Goal: Task Accomplishment & Management: Manage account settings

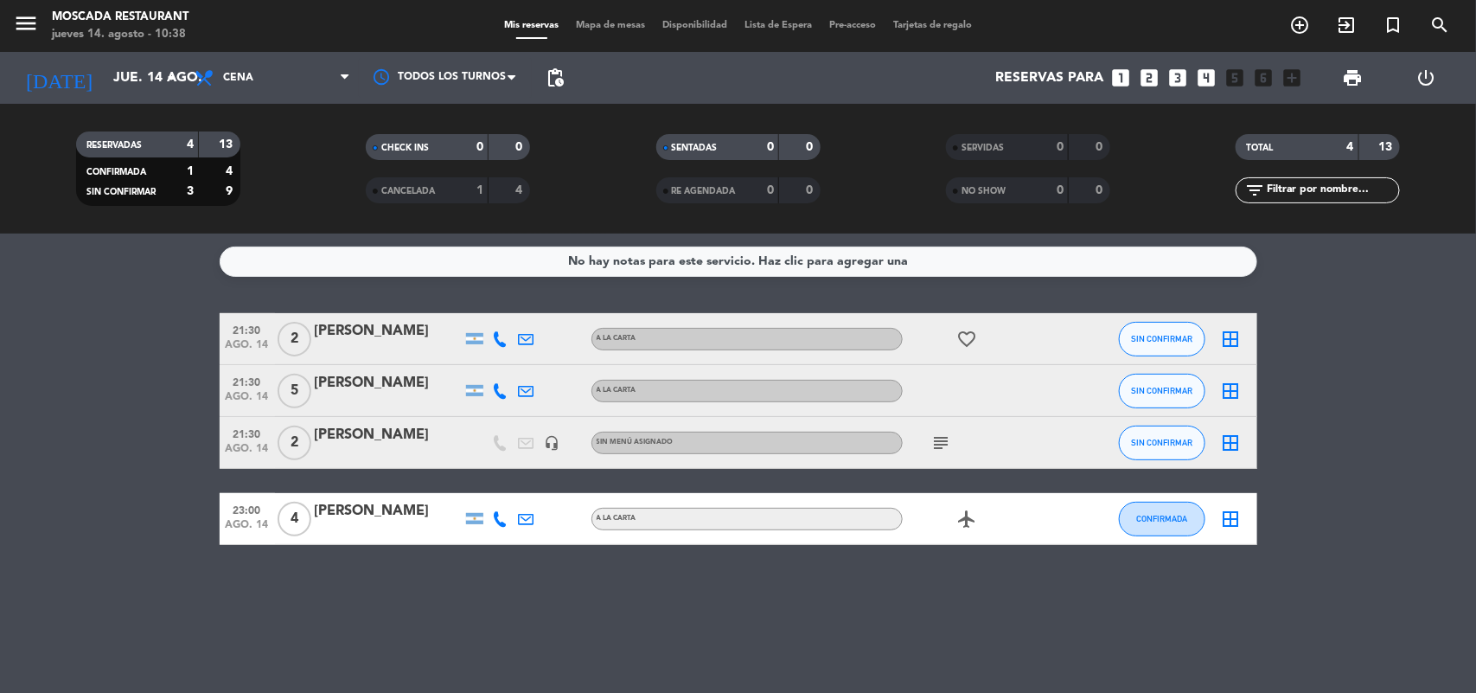
click at [1233, 394] on icon "border_all" at bounding box center [1231, 390] width 21 height 21
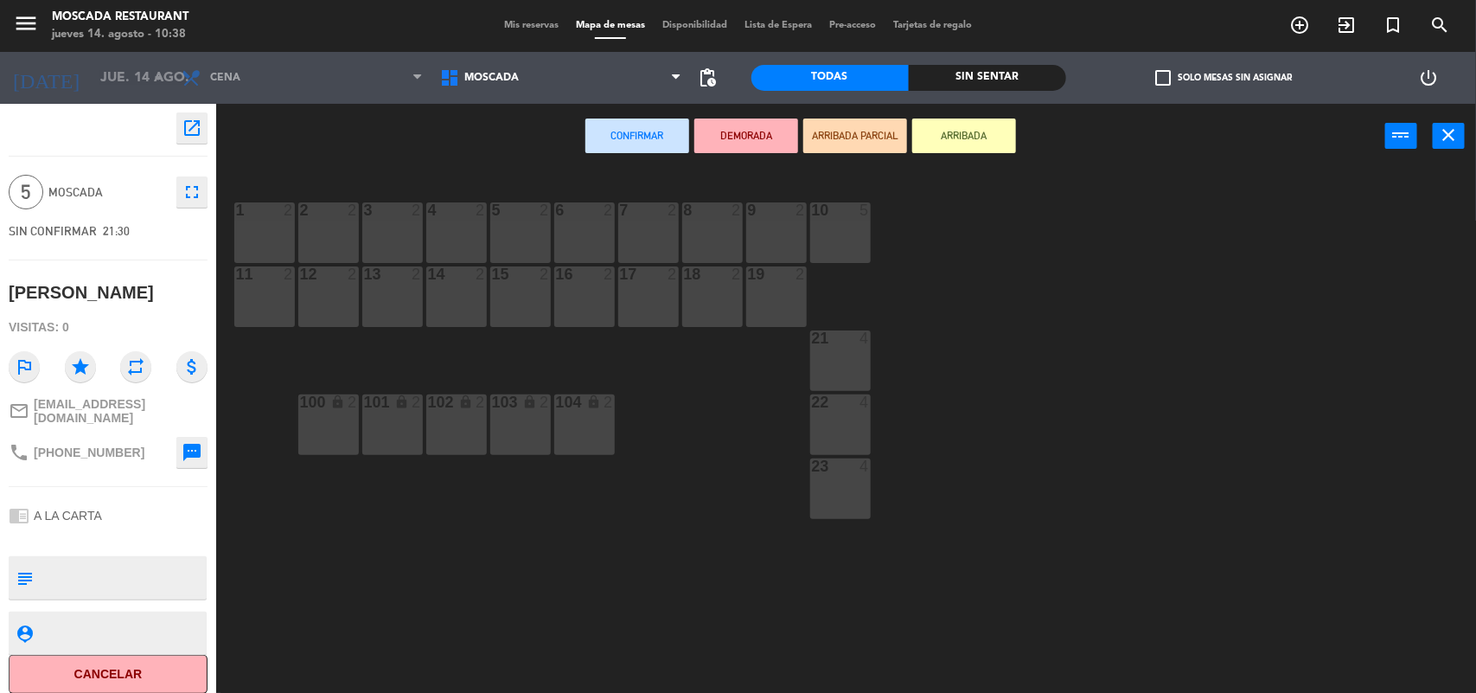
click at [843, 235] on div "10 5" at bounding box center [840, 232] width 61 height 61
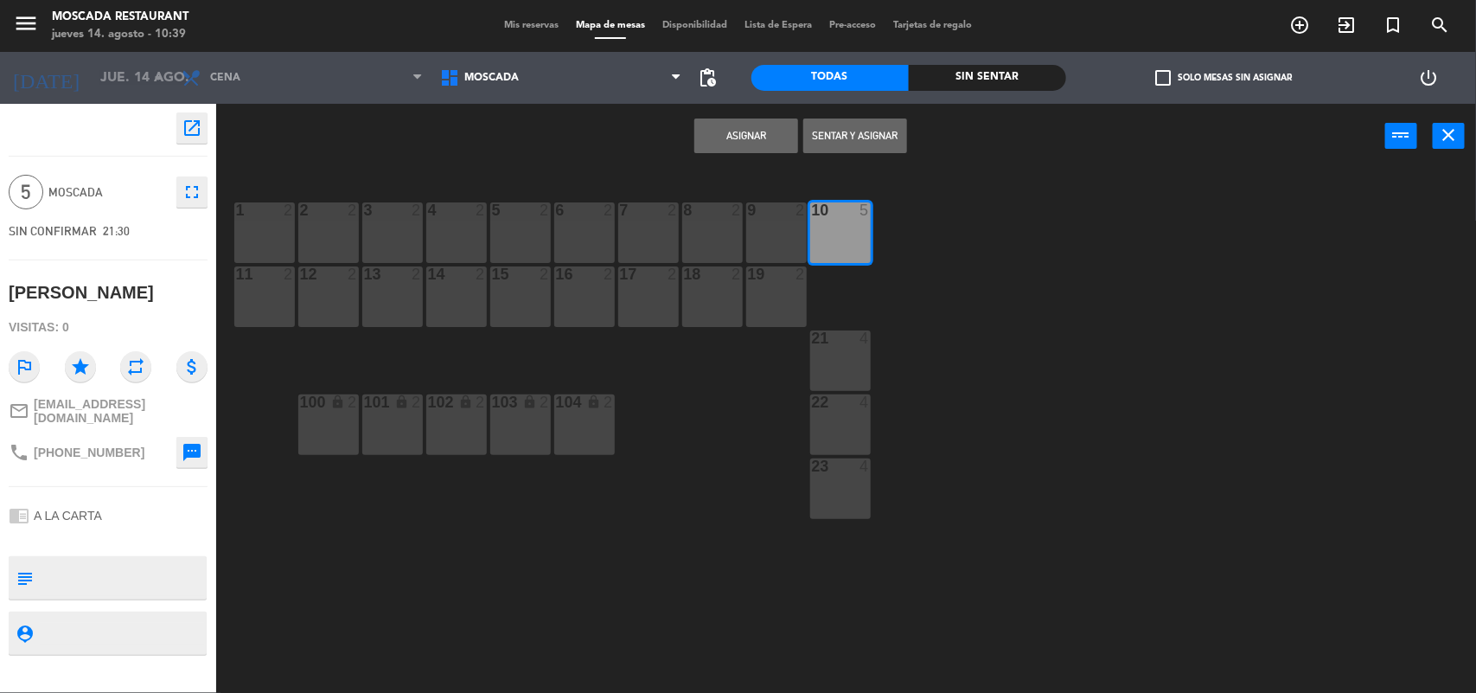
click at [770, 124] on button "Asignar" at bounding box center [746, 135] width 104 height 35
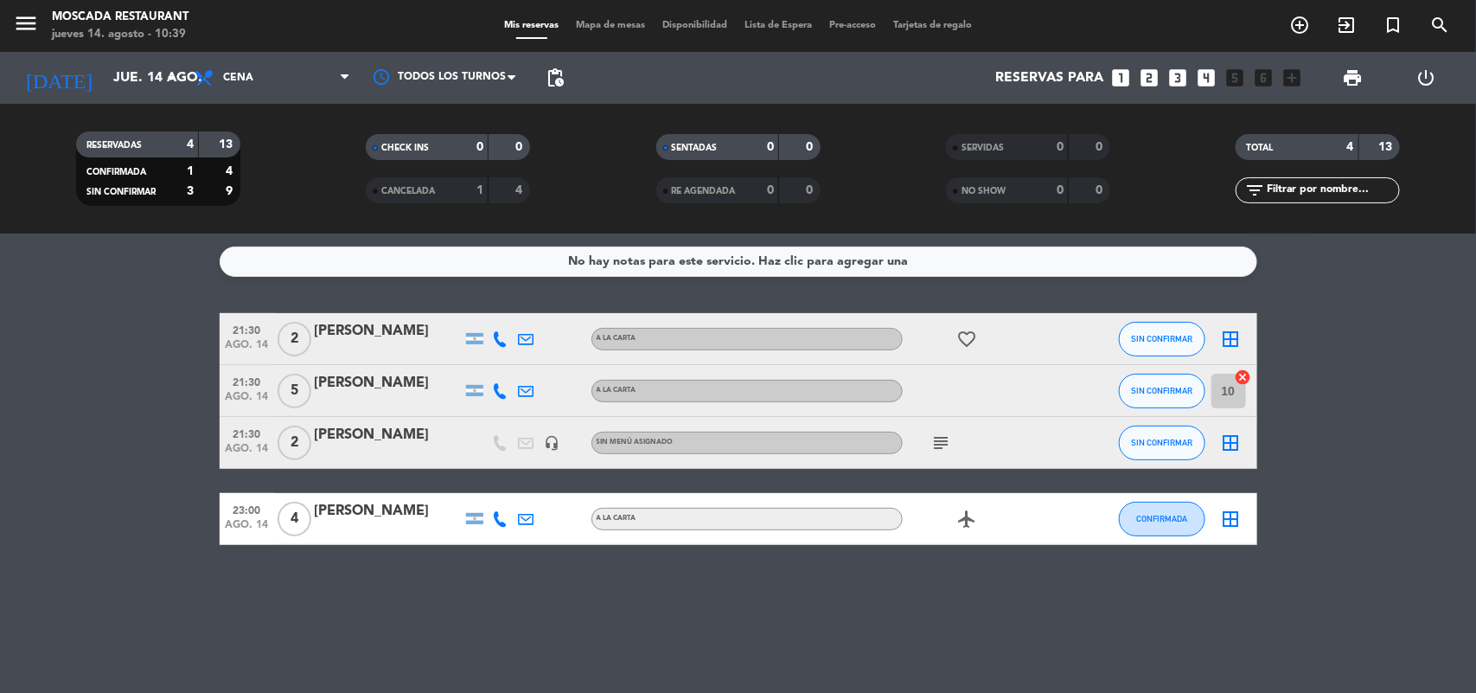
click at [1229, 342] on icon "border_all" at bounding box center [1231, 339] width 21 height 21
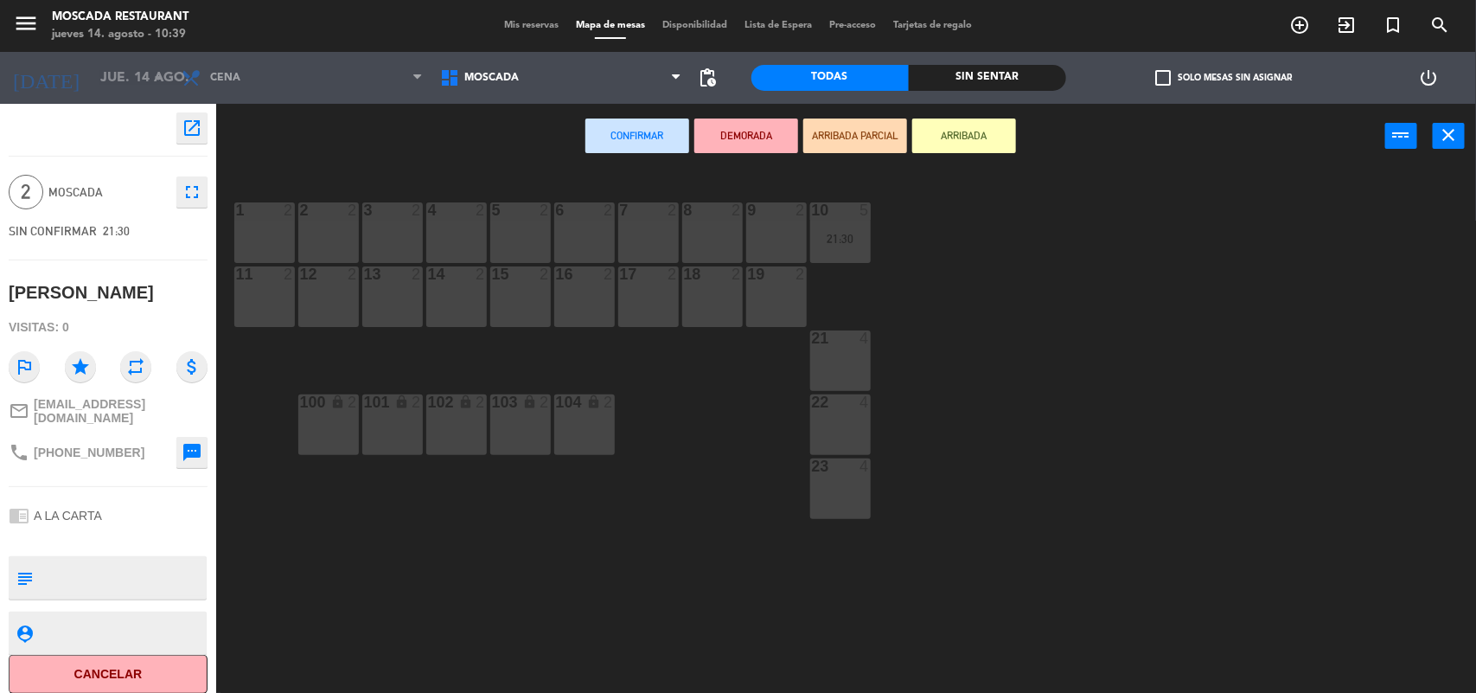
click at [318, 239] on div "2 2" at bounding box center [328, 232] width 61 height 61
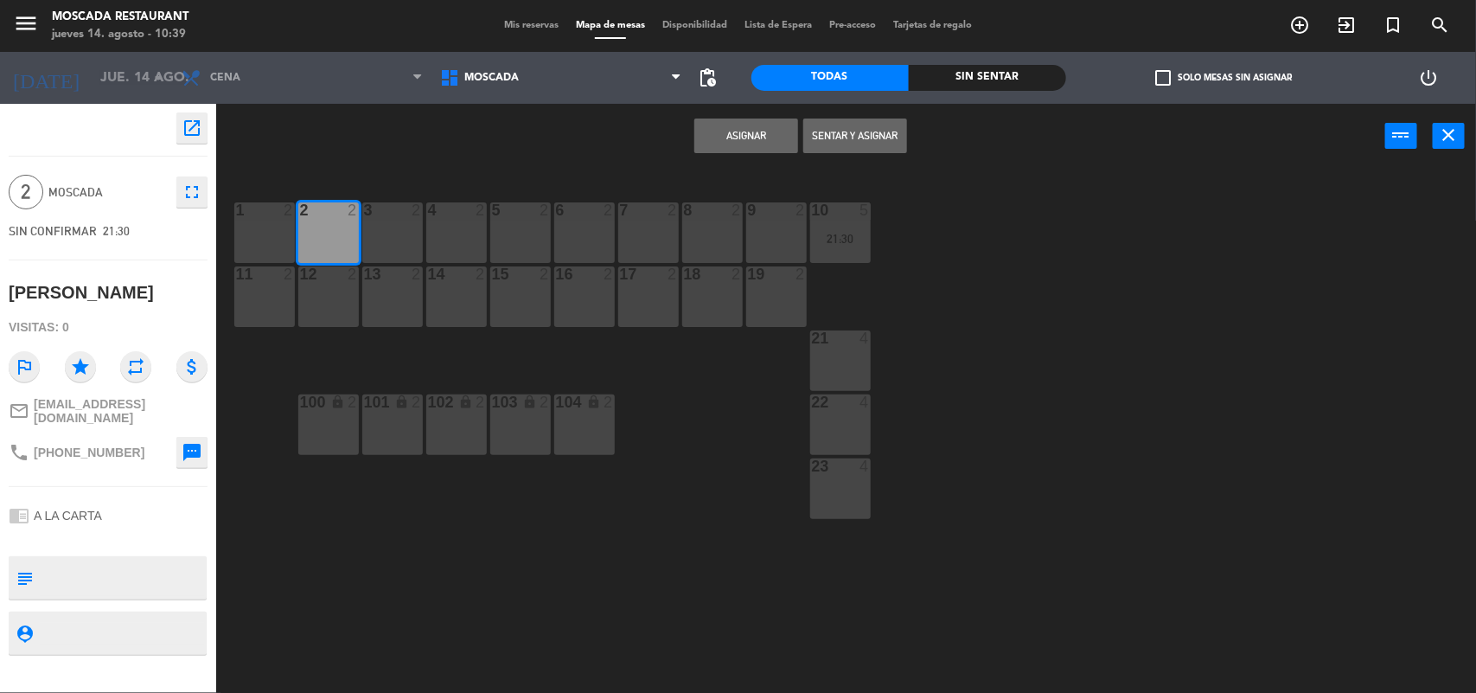
click at [266, 234] on div "1 2" at bounding box center [264, 232] width 61 height 61
drag, startPoint x: 316, startPoint y: 233, endPoint x: 372, endPoint y: 226, distance: 56.7
click at [317, 233] on div "2 2" at bounding box center [328, 232] width 61 height 61
click at [745, 134] on button "Asignar" at bounding box center [746, 135] width 104 height 35
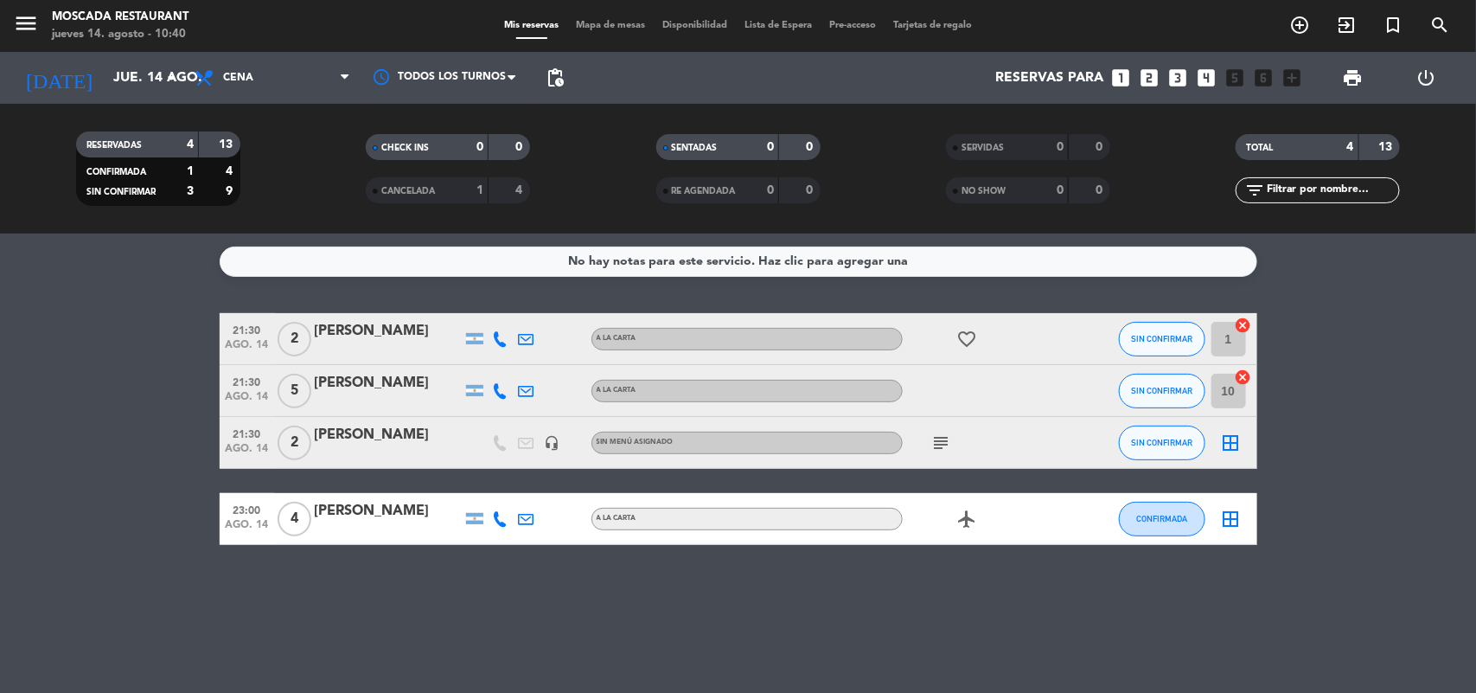
click at [1232, 437] on icon "border_all" at bounding box center [1231, 442] width 21 height 21
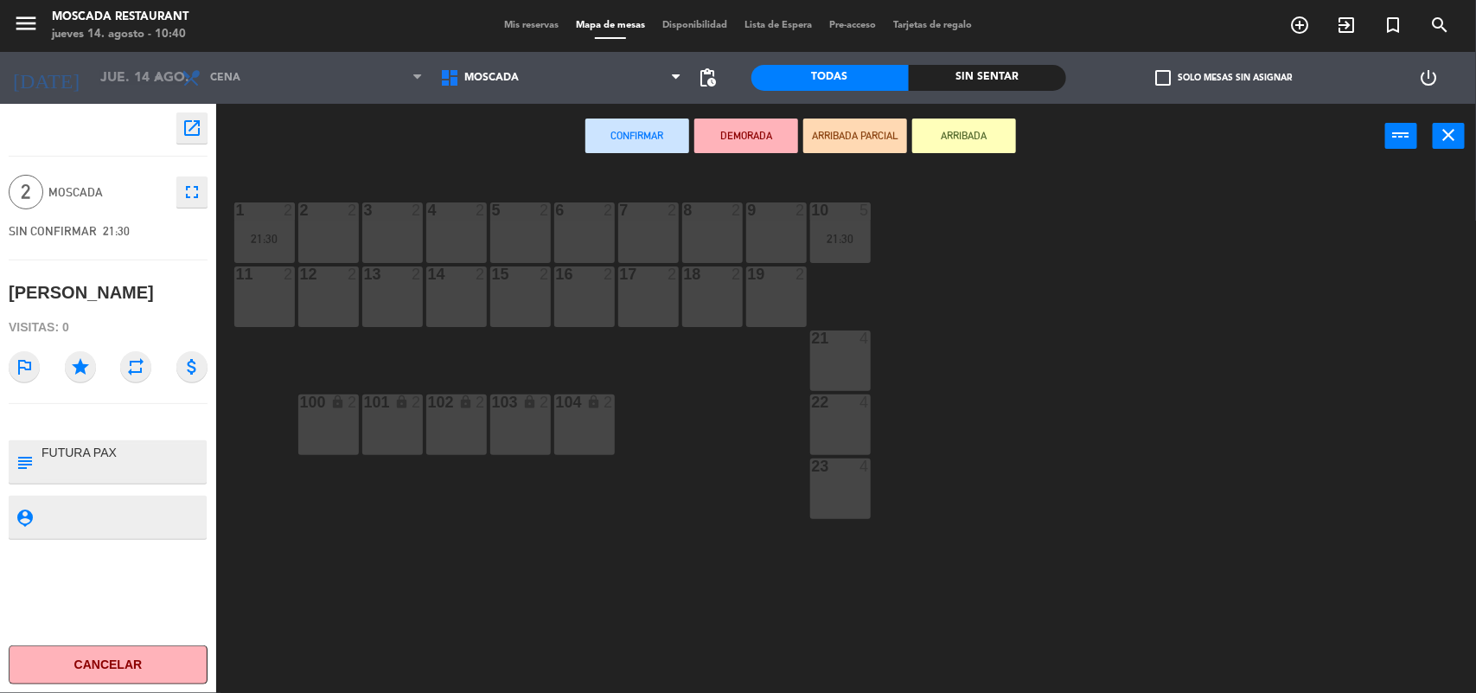
click at [404, 235] on div "3 2" at bounding box center [392, 232] width 61 height 61
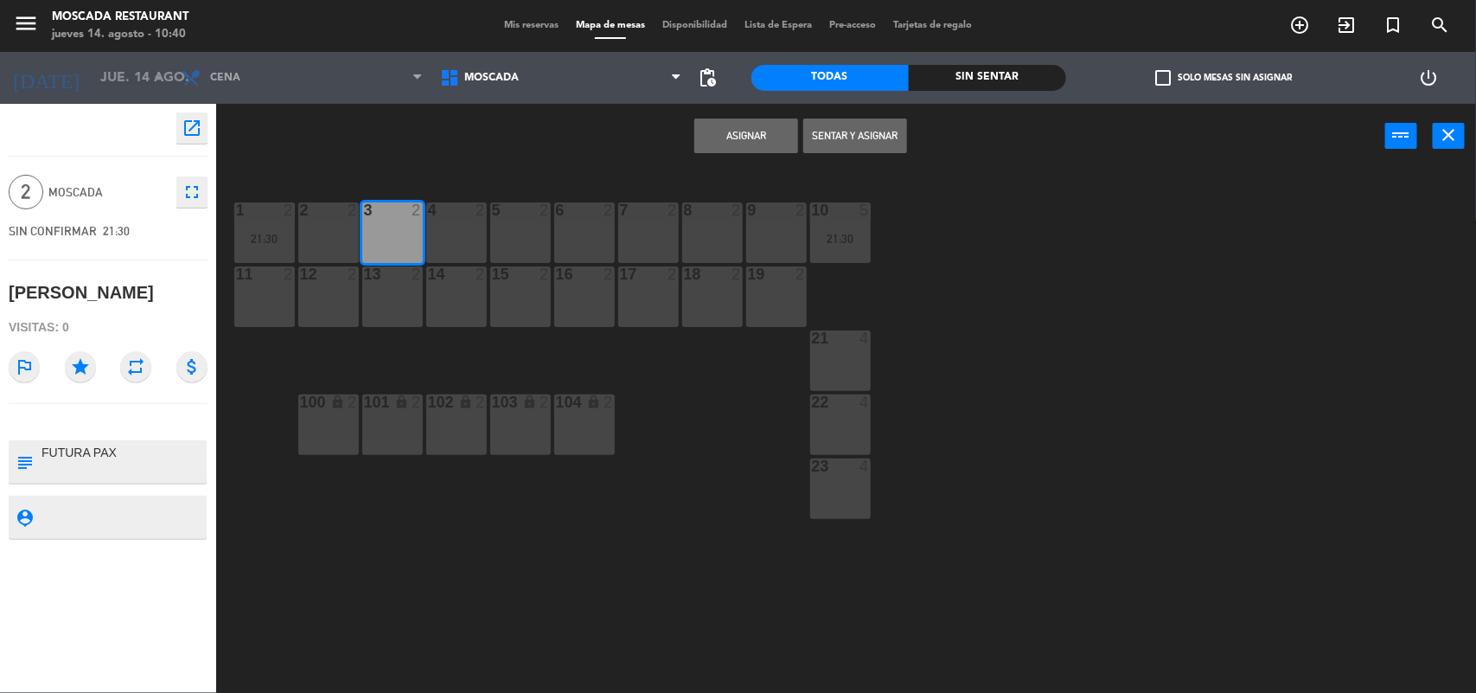
click at [719, 144] on button "Asignar" at bounding box center [746, 135] width 104 height 35
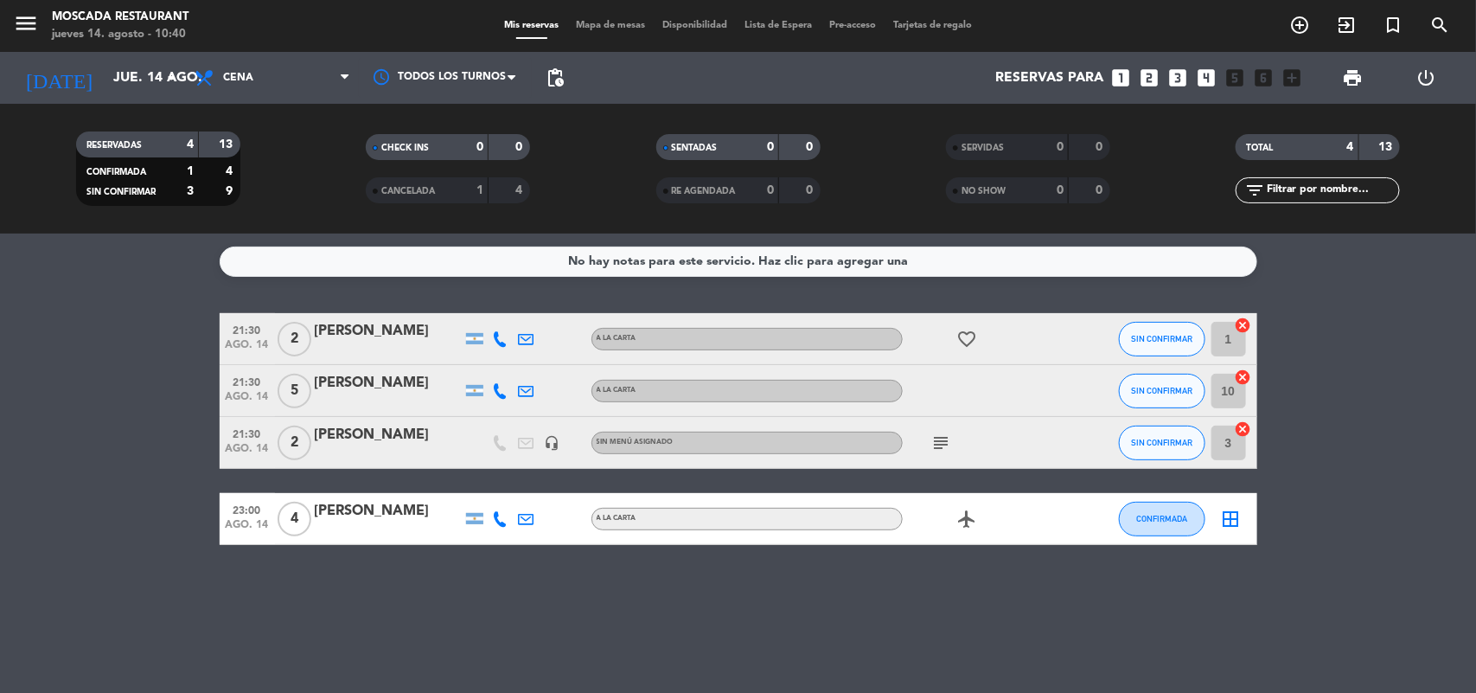
click at [1229, 520] on icon "border_all" at bounding box center [1231, 518] width 21 height 21
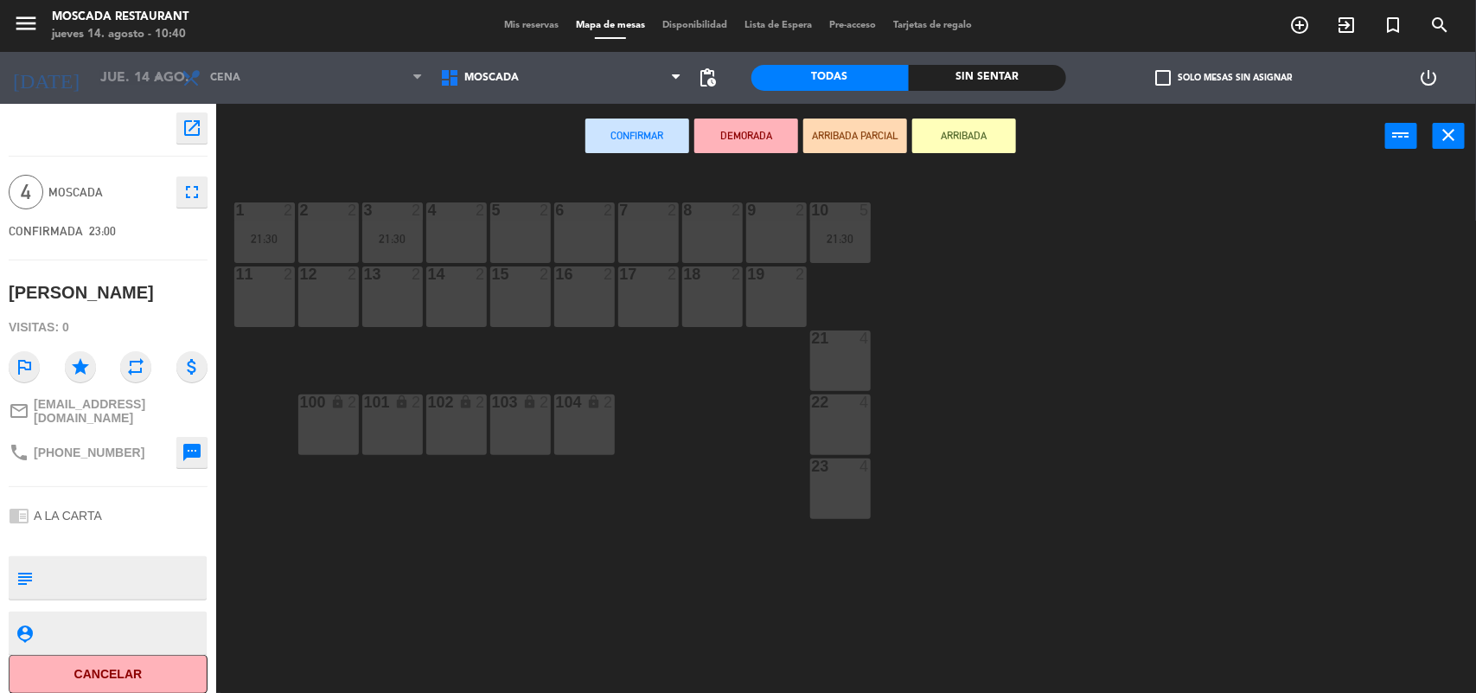
click at [827, 356] on div "21 4" at bounding box center [840, 360] width 61 height 61
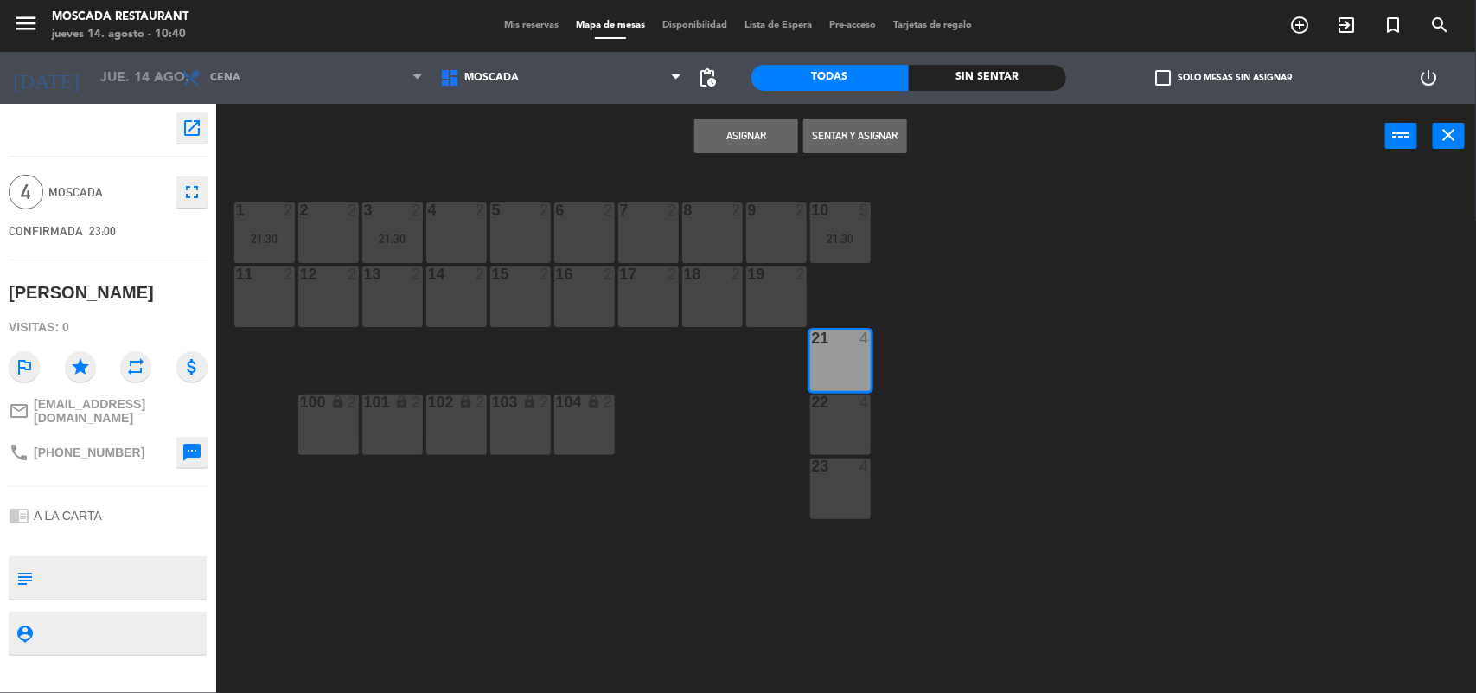
click at [763, 124] on button "Asignar" at bounding box center [746, 135] width 104 height 35
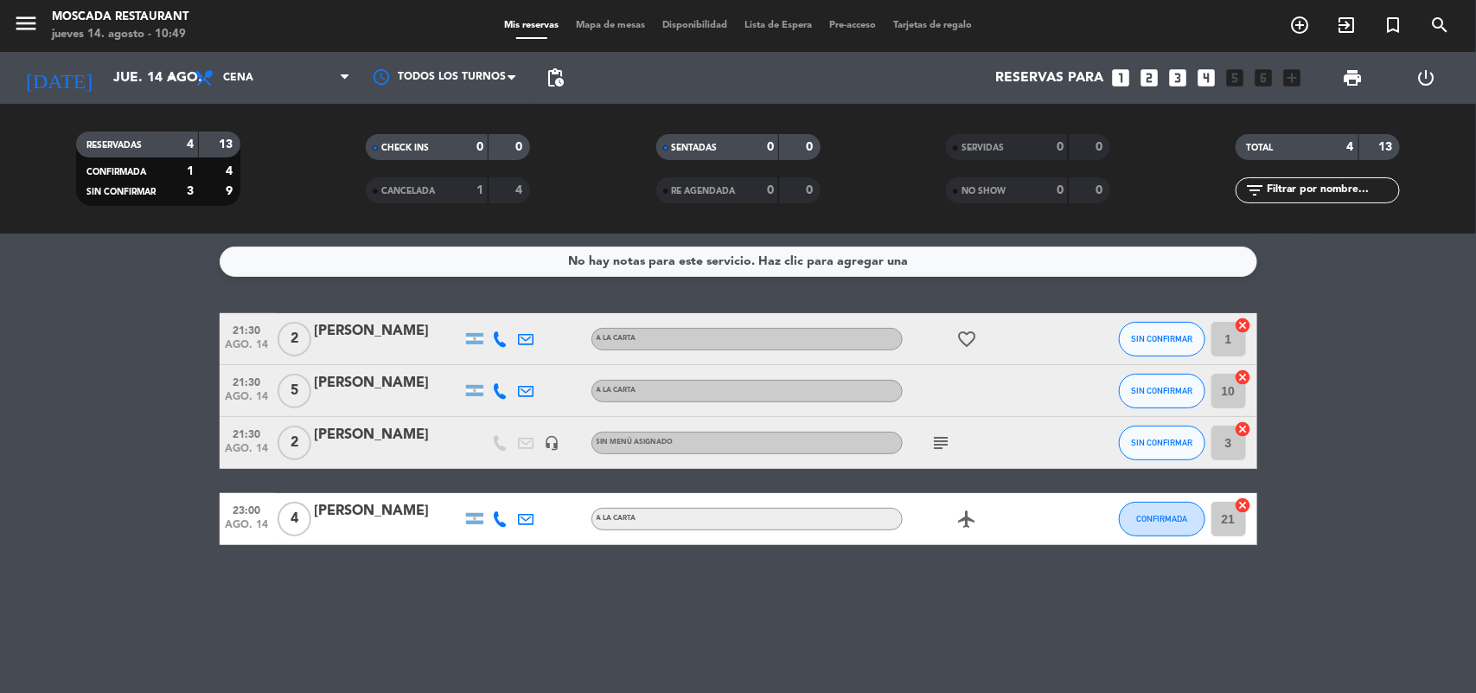
click at [1345, 346] on bookings-row "21:30 ago. 14 2 [PERSON_NAME] A [PERSON_NAME] favorite_border SIN CONFIRMAR 1 c…" at bounding box center [738, 429] width 1476 height 232
click at [161, 75] on icon "arrow_drop_down" at bounding box center [171, 77] width 21 height 21
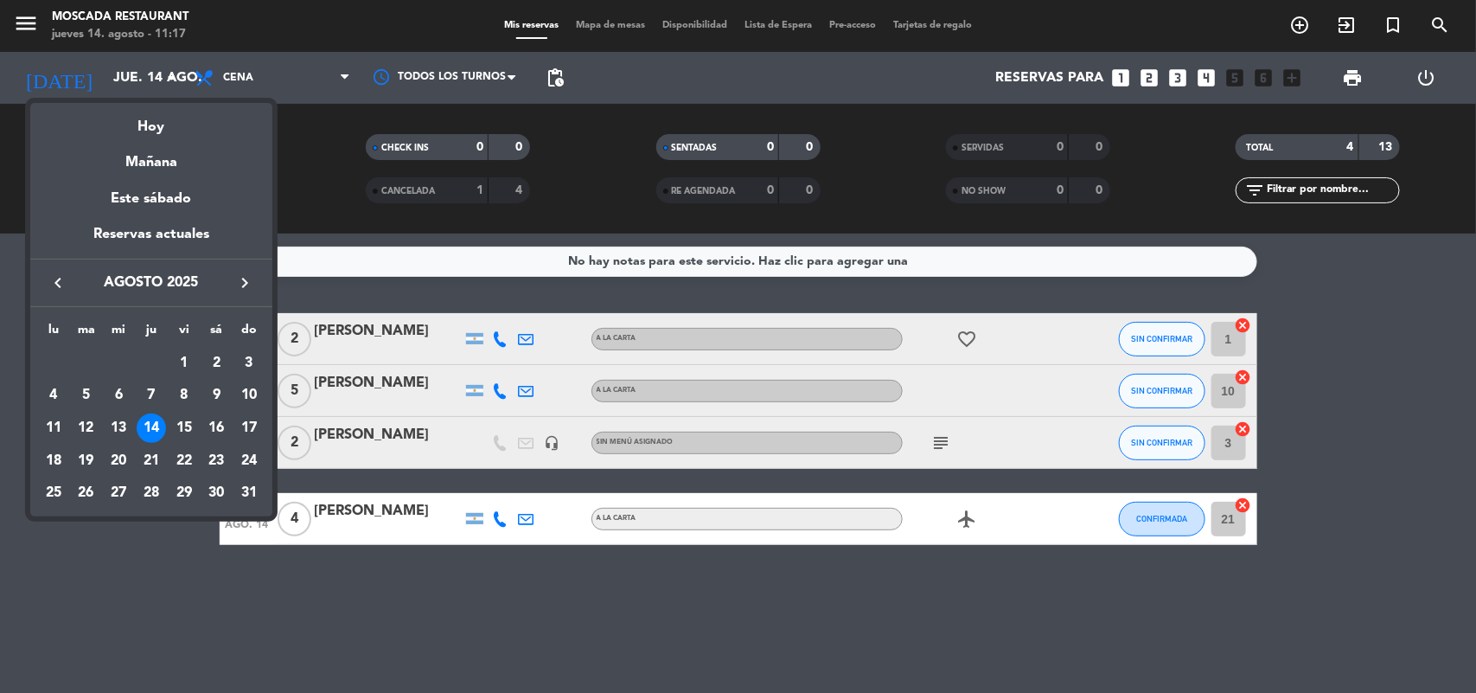
click at [246, 279] on icon "keyboard_arrow_right" at bounding box center [244, 282] width 21 height 21
click at [183, 425] on div "12" at bounding box center [183, 427] width 29 height 29
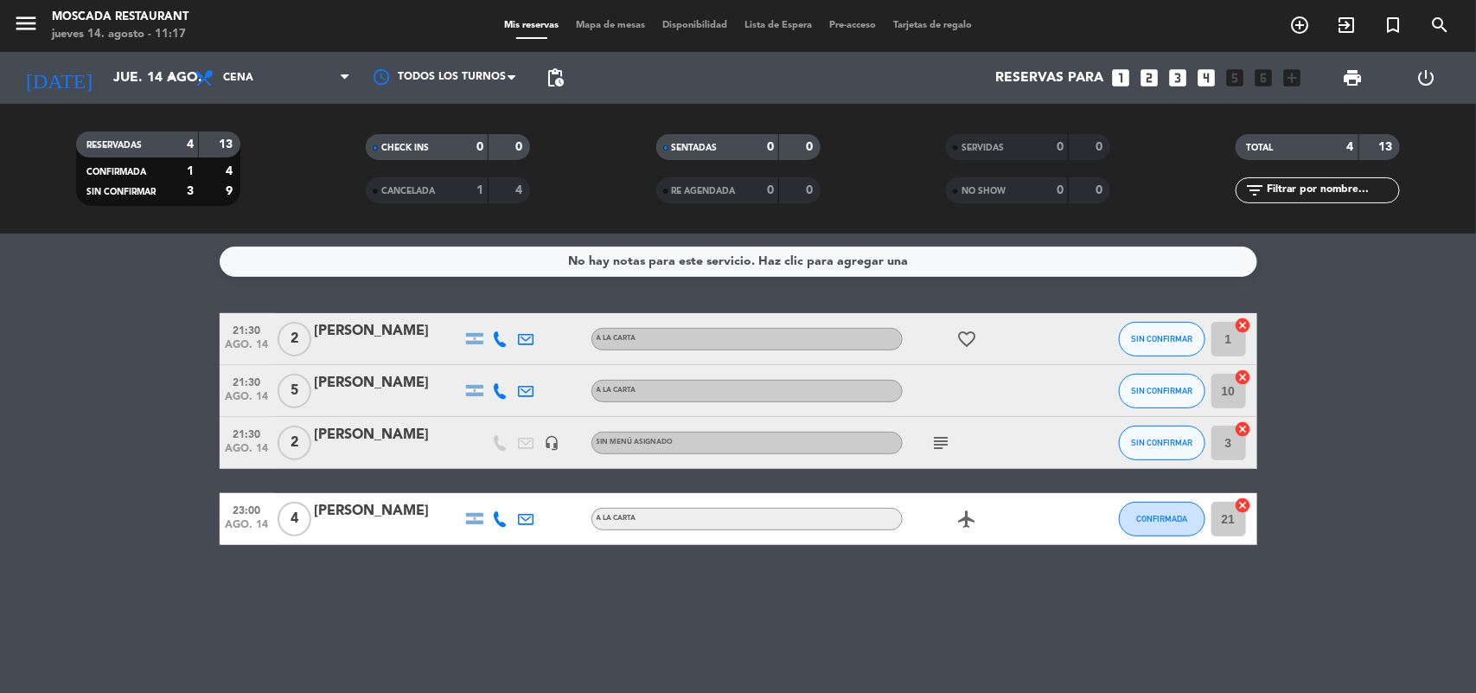
type input "vie. [DATE]"
